Goal: Task Accomplishment & Management: Manage account settings

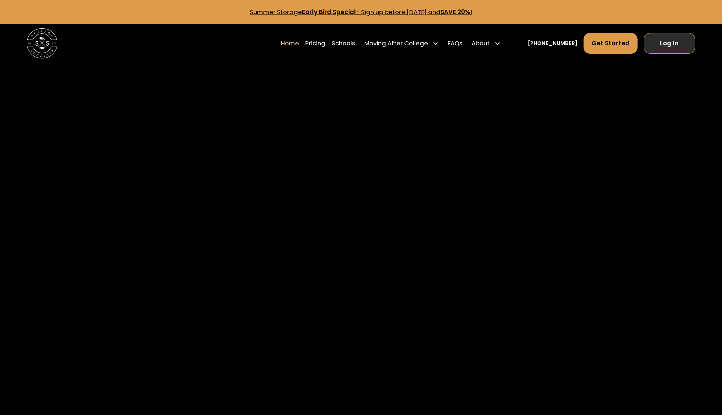
drag, startPoint x: 0, startPoint y: 0, endPoint x: 663, endPoint y: 36, distance: 664.1
click at [663, 36] on link "Log In" at bounding box center [670, 43] width 52 height 20
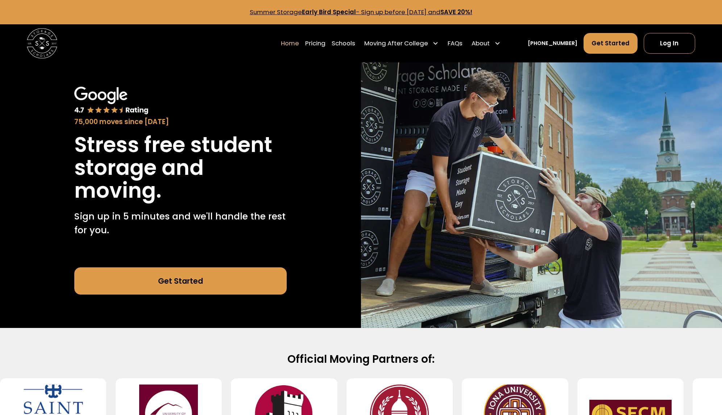
click at [666, 37] on link "Log In" at bounding box center [670, 43] width 52 height 20
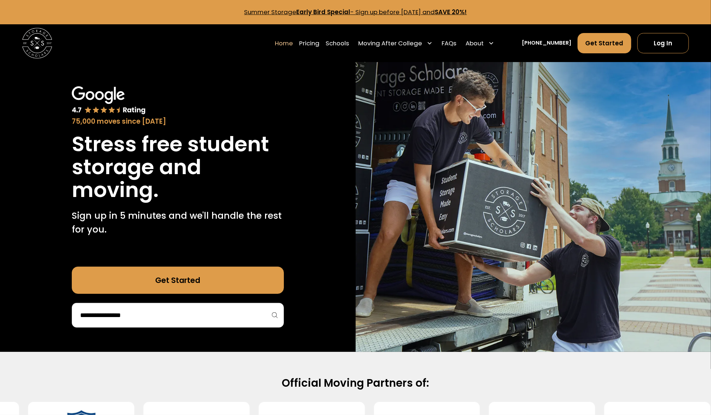
drag, startPoint x: 164, startPoint y: 49, endPoint x: 226, endPoint y: 36, distance: 62.9
click at [167, 49] on div "Home Pricing Schools Moving After College Commercial Moving Post Grad Moving Ge…" at bounding box center [355, 43] width 667 height 38
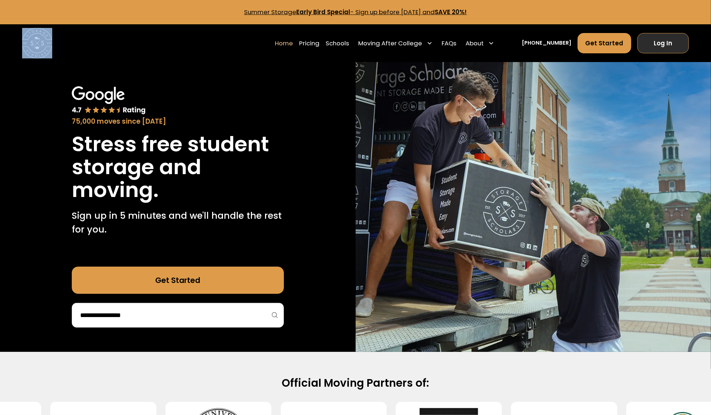
click at [656, 44] on link "Log In" at bounding box center [662, 43] width 51 height 20
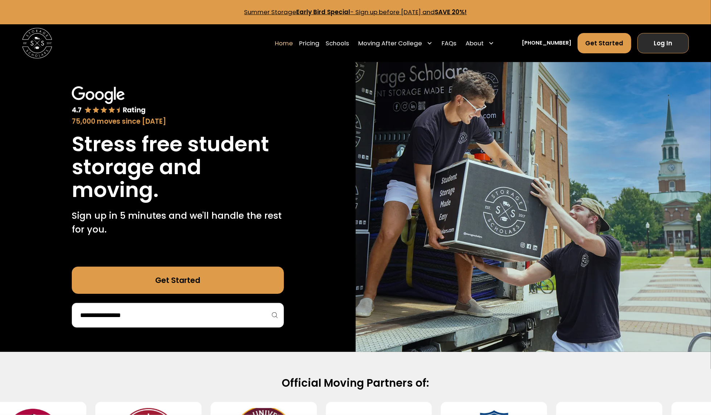
click at [361, 44] on link "Log In" at bounding box center [662, 43] width 51 height 20
drag, startPoint x: 673, startPoint y: 45, endPoint x: 615, endPoint y: 33, distance: 58.7
click at [361, 44] on link "Log In" at bounding box center [662, 43] width 51 height 20
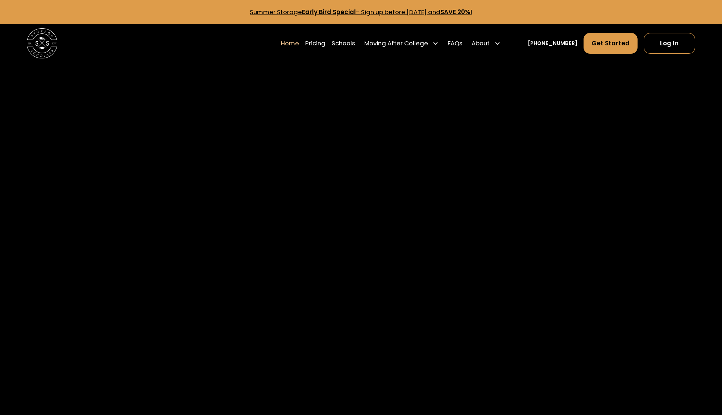
click at [669, 47] on link "Log In" at bounding box center [670, 43] width 52 height 20
